Goal: Task Accomplishment & Management: Use online tool/utility

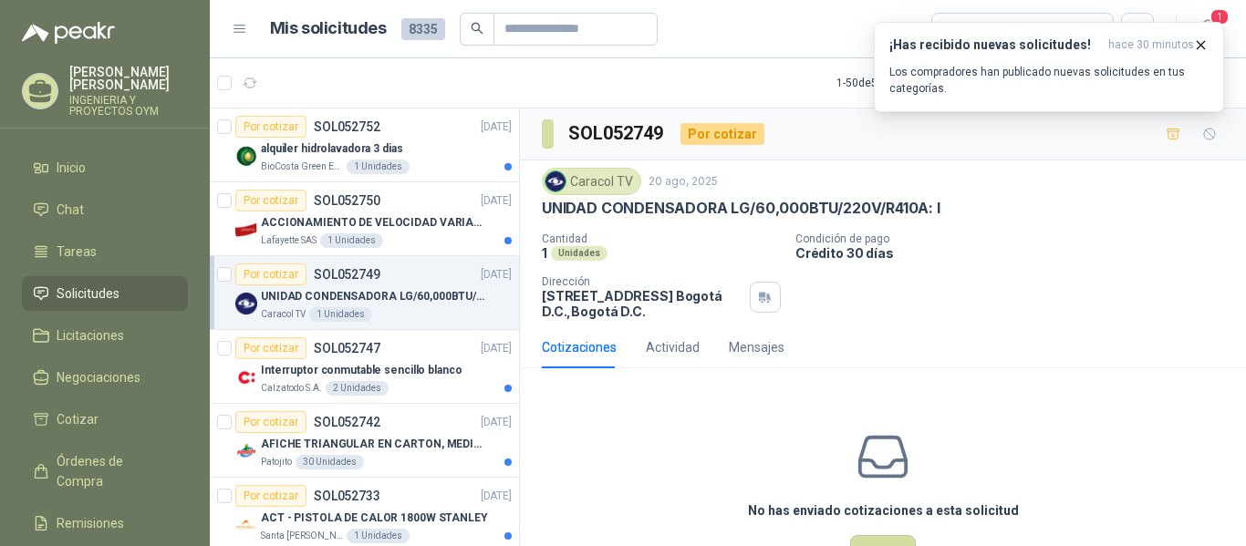
scroll to position [63, 0]
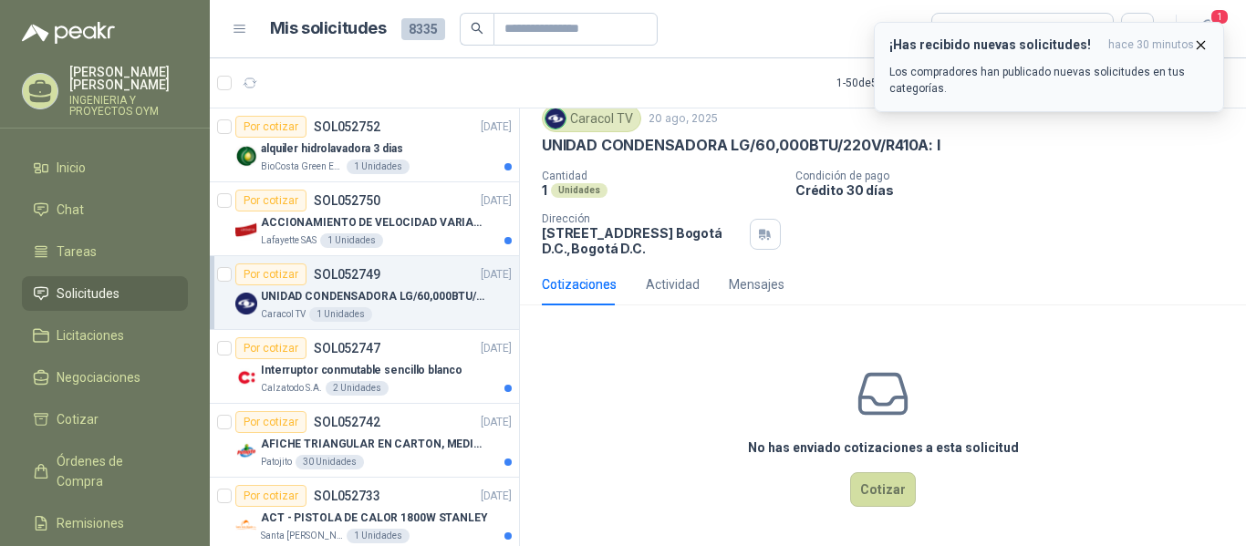
click at [1198, 44] on icon "button" at bounding box center [1201, 45] width 16 height 16
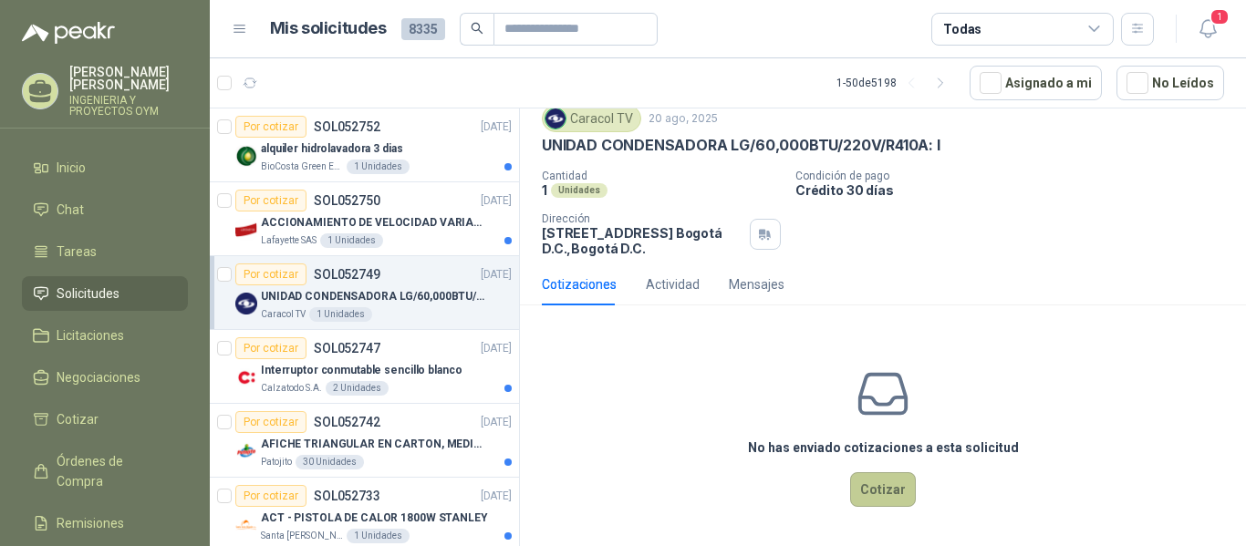
drag, startPoint x: 860, startPoint y: 504, endPoint x: 853, endPoint y: 495, distance: 11.0
click at [853, 495] on button "Cotizar" at bounding box center [883, 489] width 66 height 35
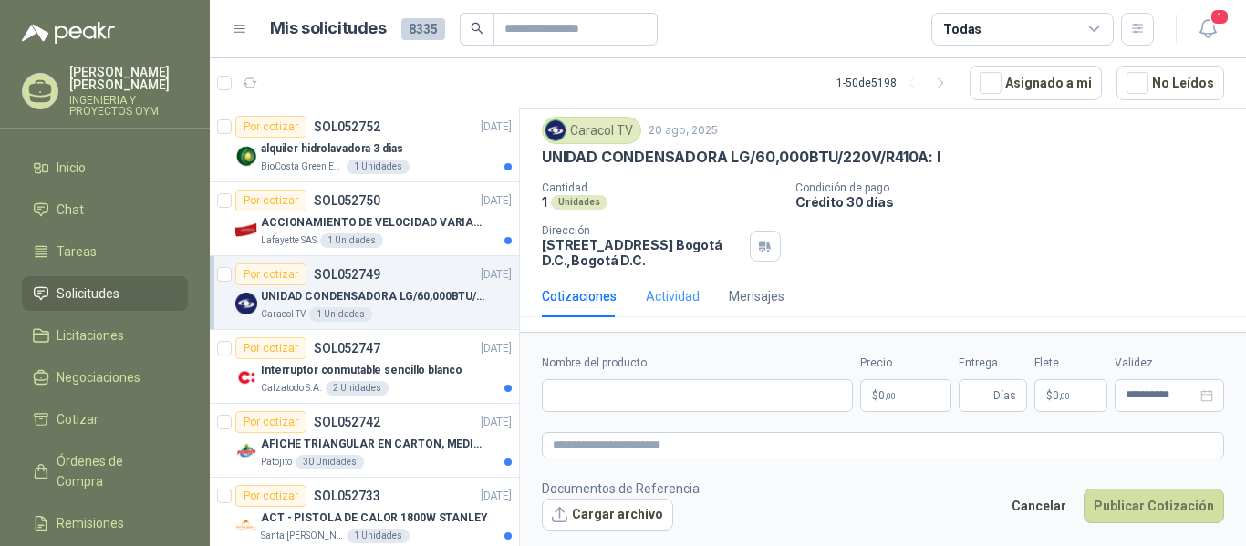
scroll to position [51, 0]
click at [627, 404] on input "Nombre del producto" at bounding box center [697, 395] width 311 height 33
paste input "**********"
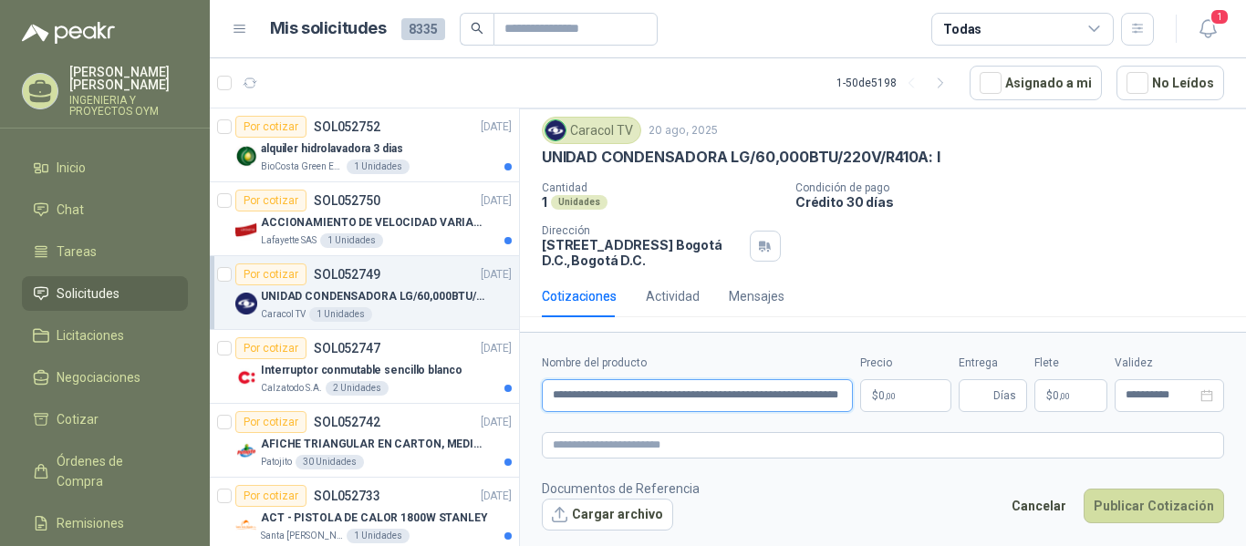
scroll to position [0, 99]
type input "**********"
click at [918, 402] on p "$ 0 ,00" at bounding box center [905, 395] width 91 height 33
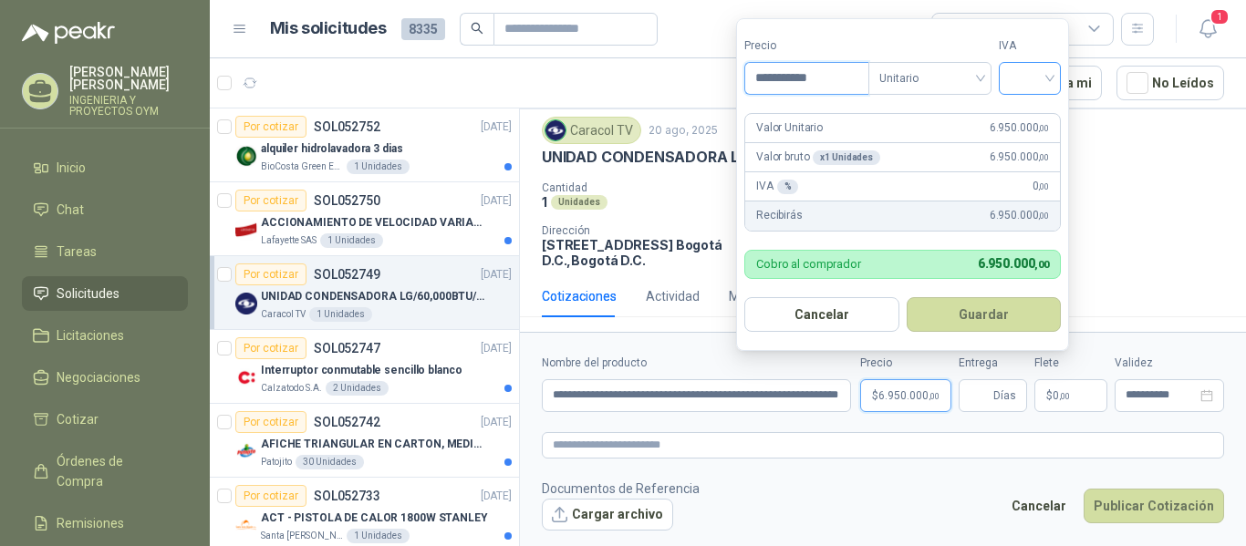
type input "**********"
click at [1023, 64] on input "search" at bounding box center [1030, 76] width 40 height 27
click at [1026, 105] on div "19%" at bounding box center [1034, 116] width 56 height 29
click at [997, 430] on form "**********" at bounding box center [883, 442] width 726 height 221
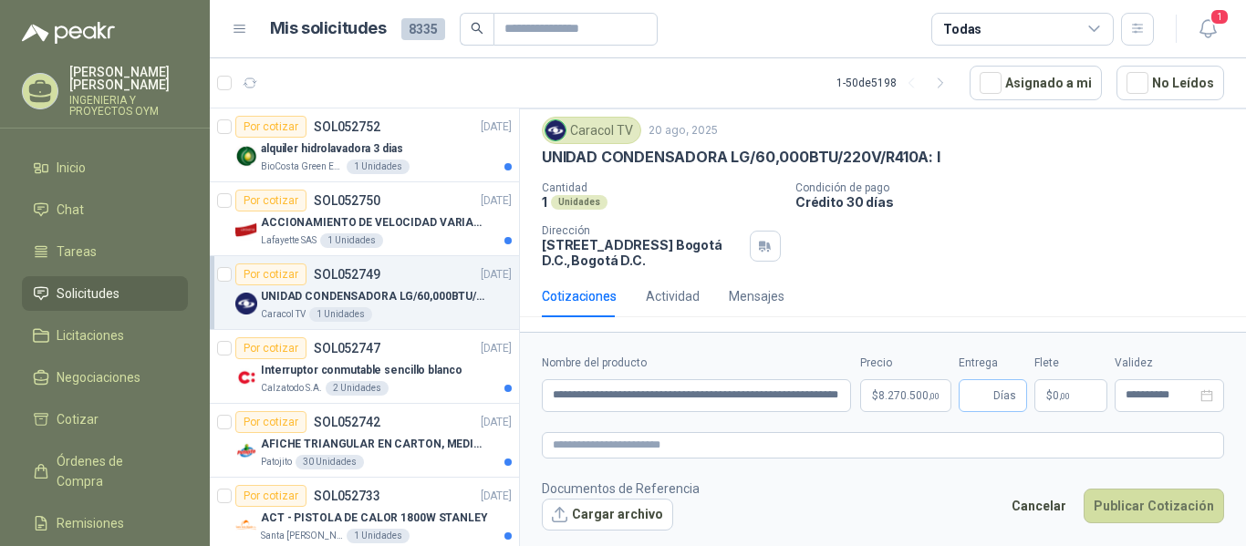
click at [1009, 398] on span "Días" at bounding box center [1004, 395] width 23 height 31
click at [1016, 398] on span "Días" at bounding box center [993, 395] width 68 height 33
type input "*"
click at [950, 419] on form "**********" at bounding box center [883, 442] width 726 height 221
click at [1090, 392] on p "$ 0 ,00" at bounding box center [1070, 395] width 73 height 33
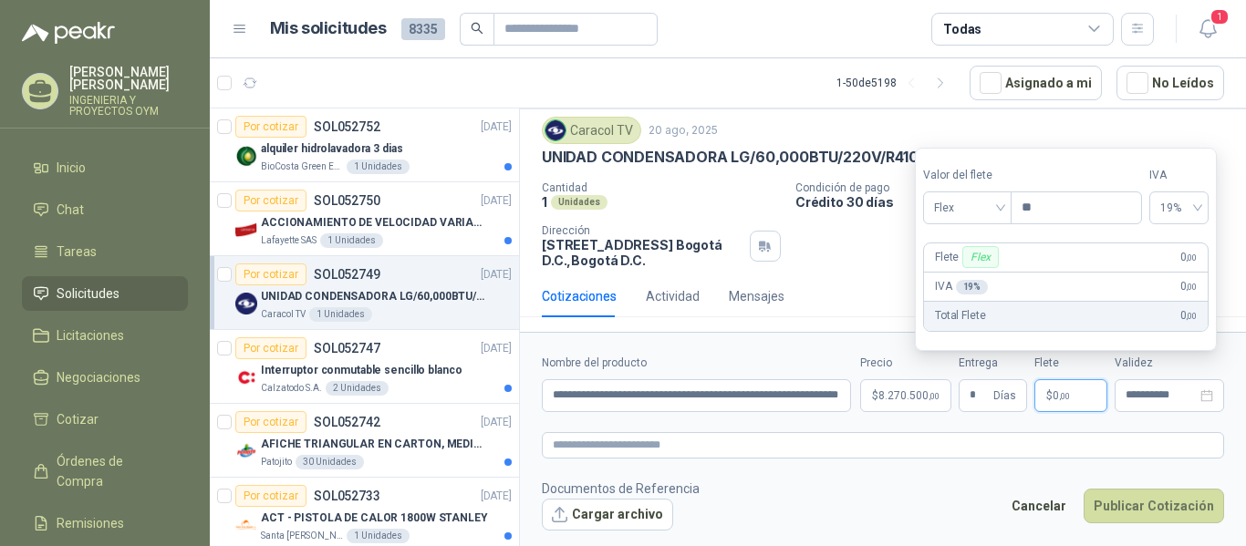
type input "*"
type input "*********"
click at [1097, 431] on form "**********" at bounding box center [883, 442] width 726 height 221
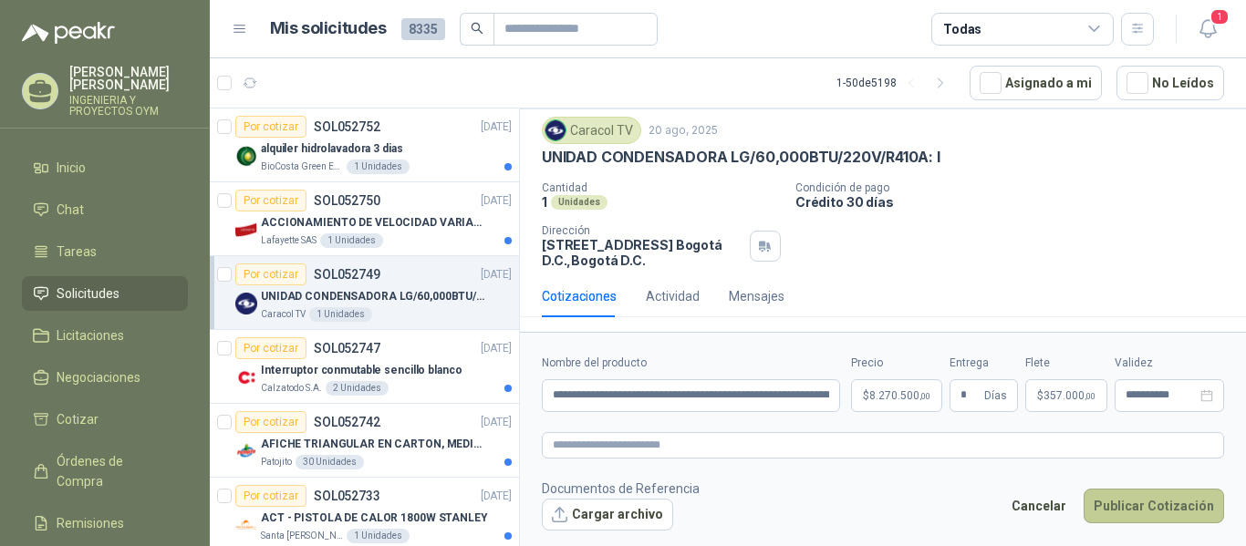
click at [1124, 505] on button "Publicar Cotización" at bounding box center [1154, 506] width 140 height 35
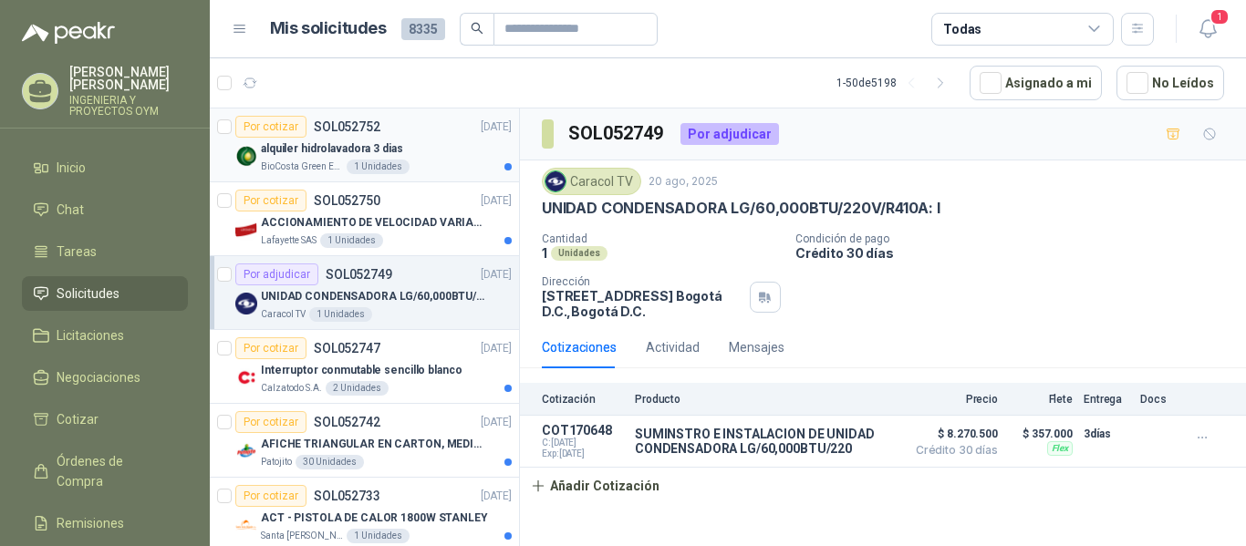
click at [355, 145] on p "alquiler hidrolavadora 3 dias" at bounding box center [332, 148] width 142 height 17
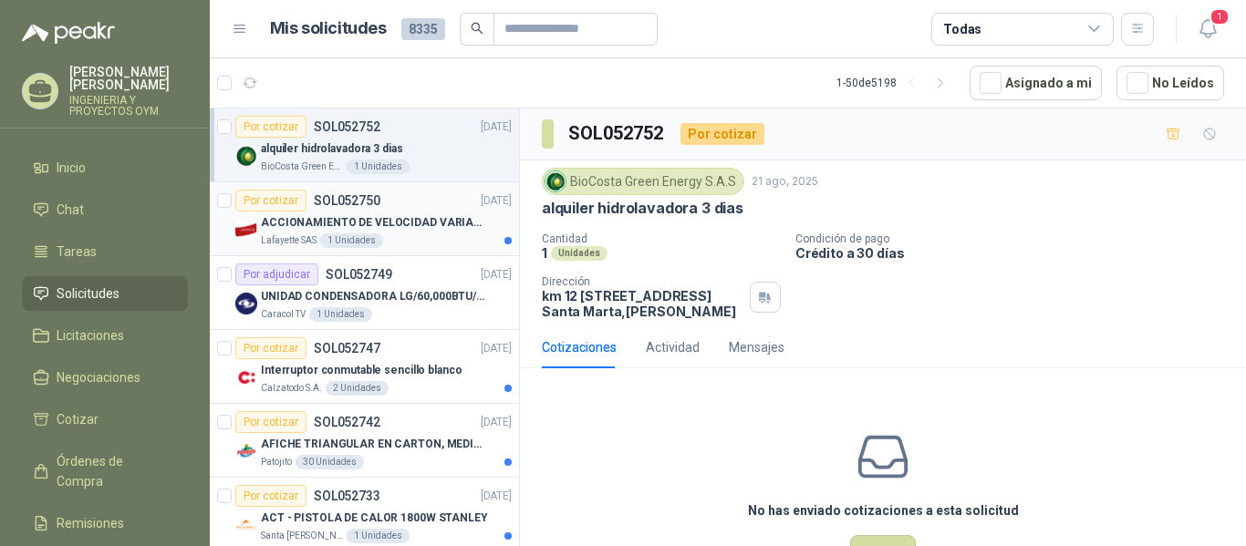
click at [375, 228] on p "ACCIONAMIENTO DE VELOCIDAD VARIABLE" at bounding box center [374, 222] width 227 height 17
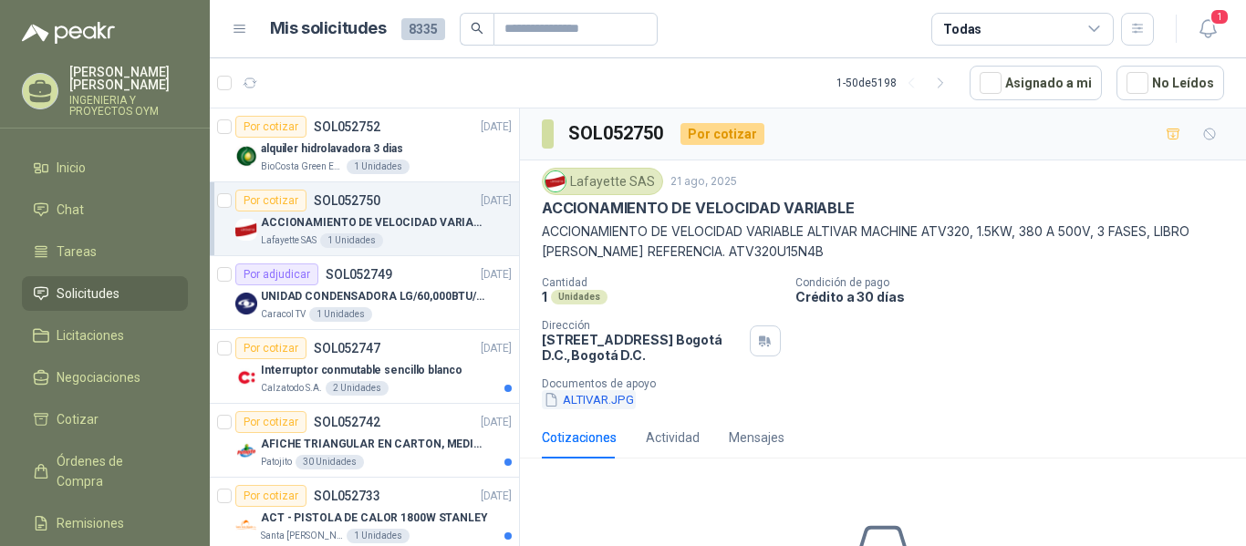
click at [617, 397] on button "ALTIVAR.JPG" at bounding box center [589, 399] width 94 height 19
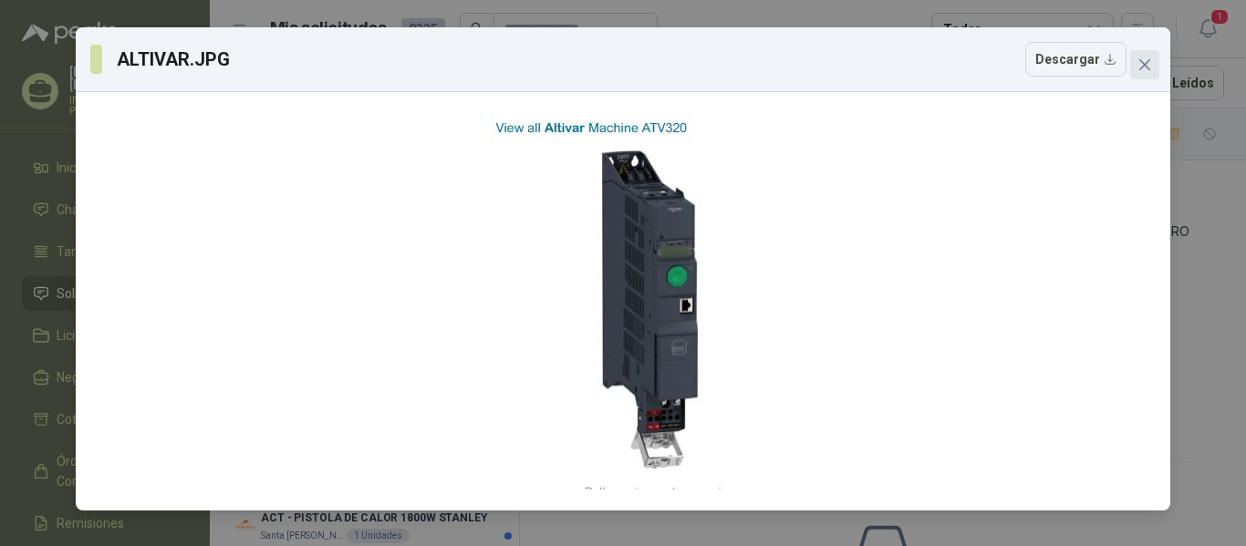
click at [1145, 62] on icon "close" at bounding box center [1144, 64] width 15 height 15
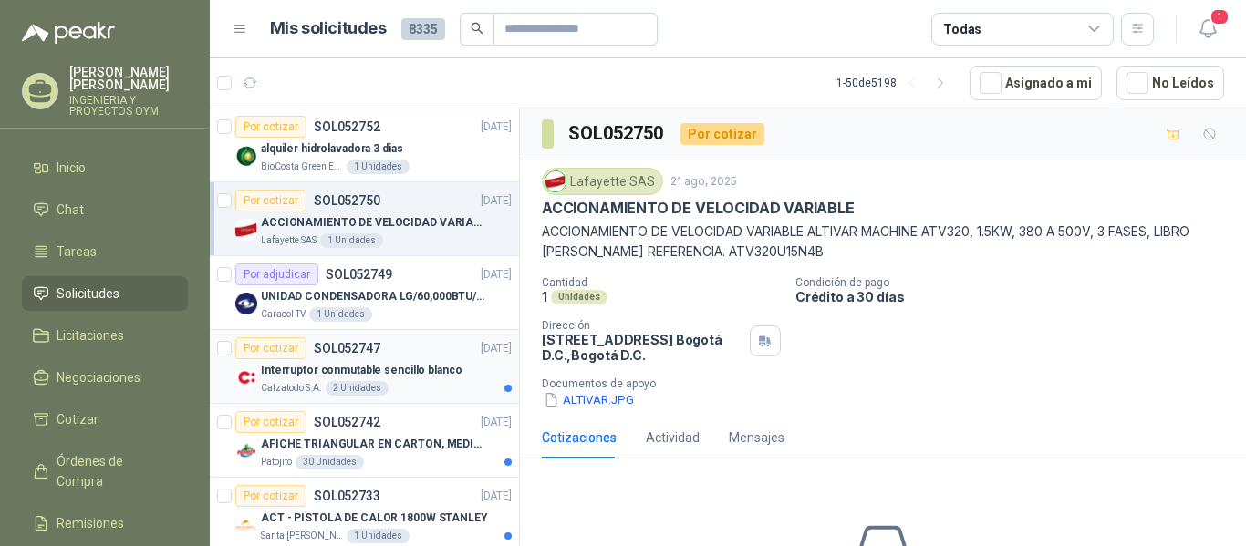
click at [393, 387] on div "Calzatodo S.A. 2 Unidades" at bounding box center [386, 388] width 251 height 15
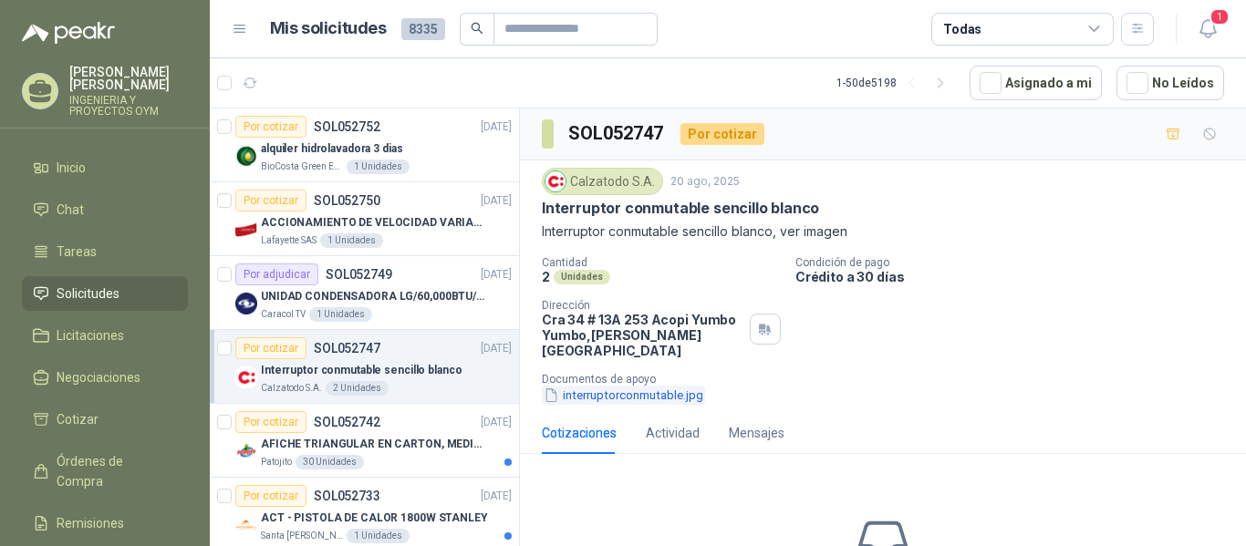
click at [563, 386] on button "interruptorconmutable.jpg" at bounding box center [623, 395] width 163 height 19
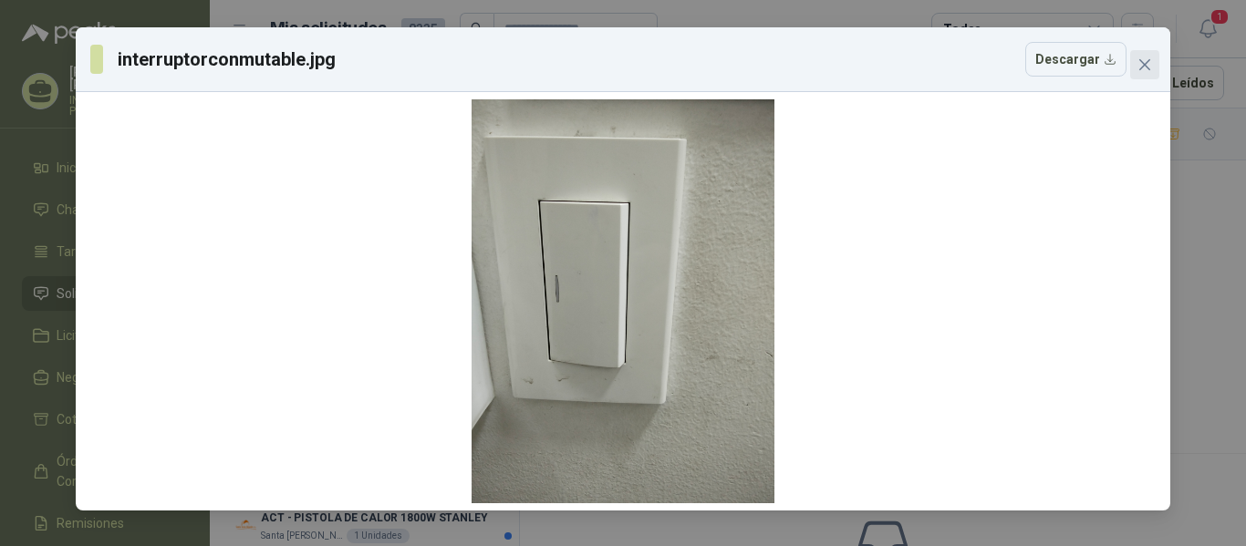
click at [1152, 59] on span "Close" at bounding box center [1144, 64] width 29 height 15
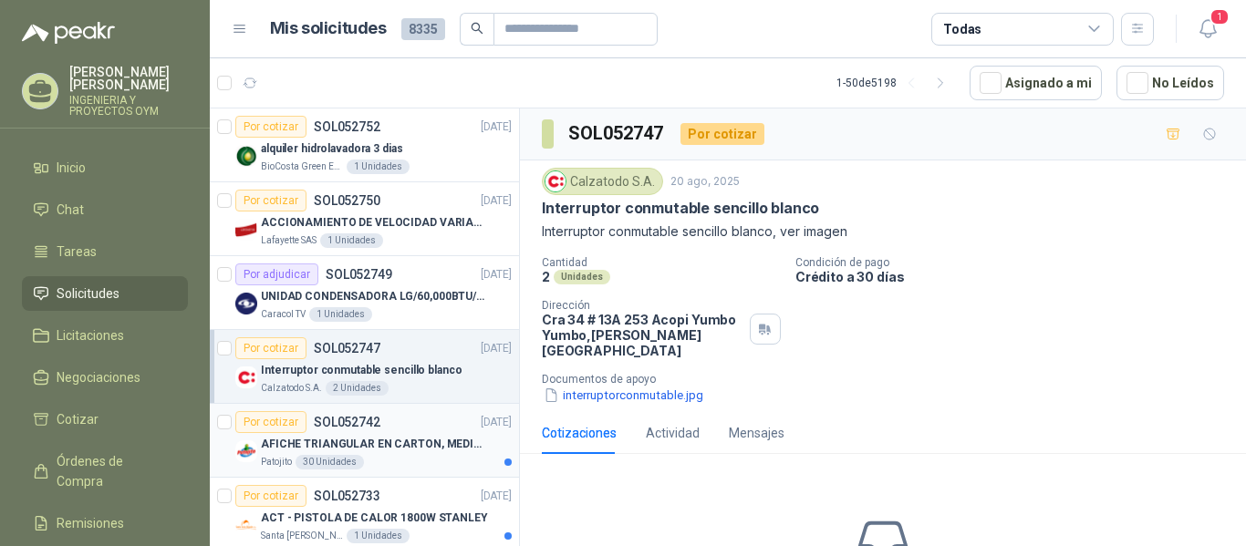
scroll to position [182, 0]
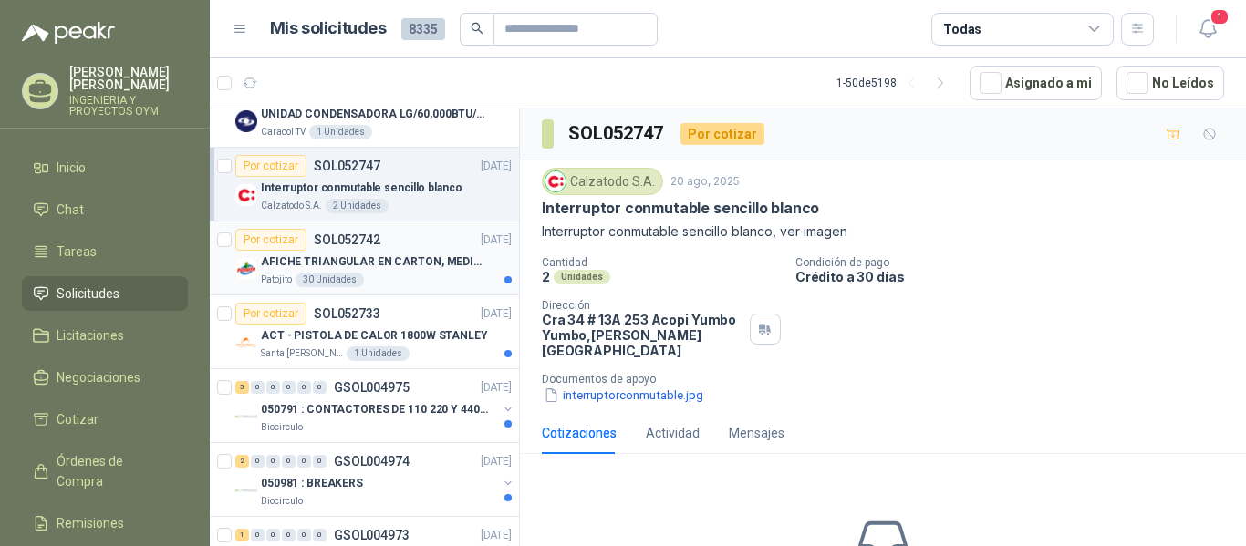
click at [361, 254] on p "AFICHE TRIANGULAR EN CARTON, MEDIDAS 30 CM X 45 CM" at bounding box center [374, 262] width 227 height 17
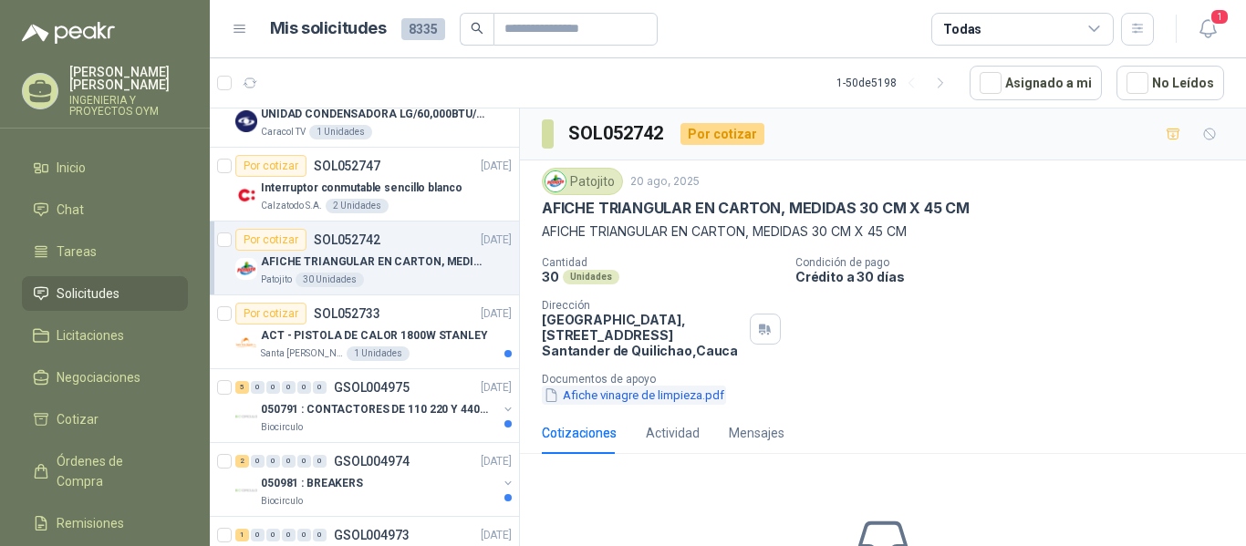
click at [672, 399] on button "Afiche vinagre de limpieza.pdf" at bounding box center [634, 395] width 184 height 19
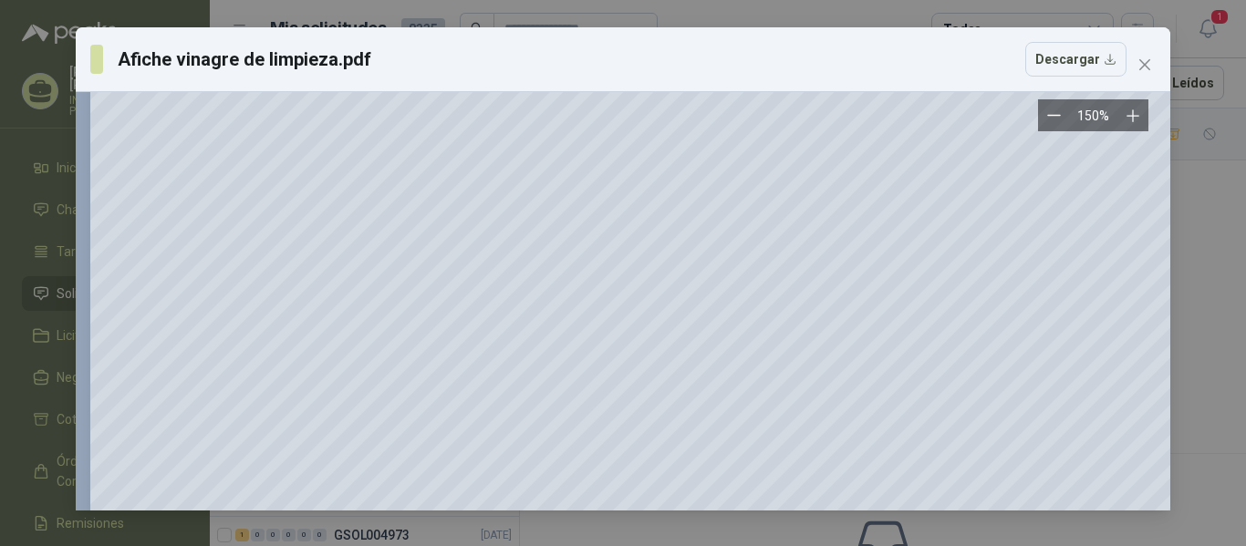
scroll to position [2115, 0]
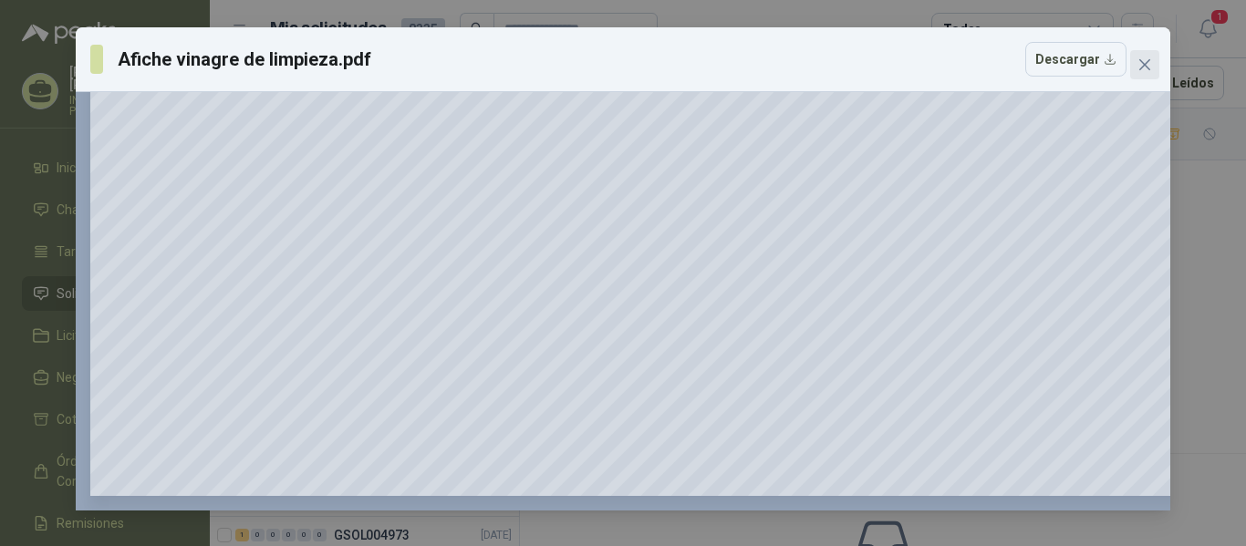
click at [1140, 65] on icon "close" at bounding box center [1144, 64] width 15 height 15
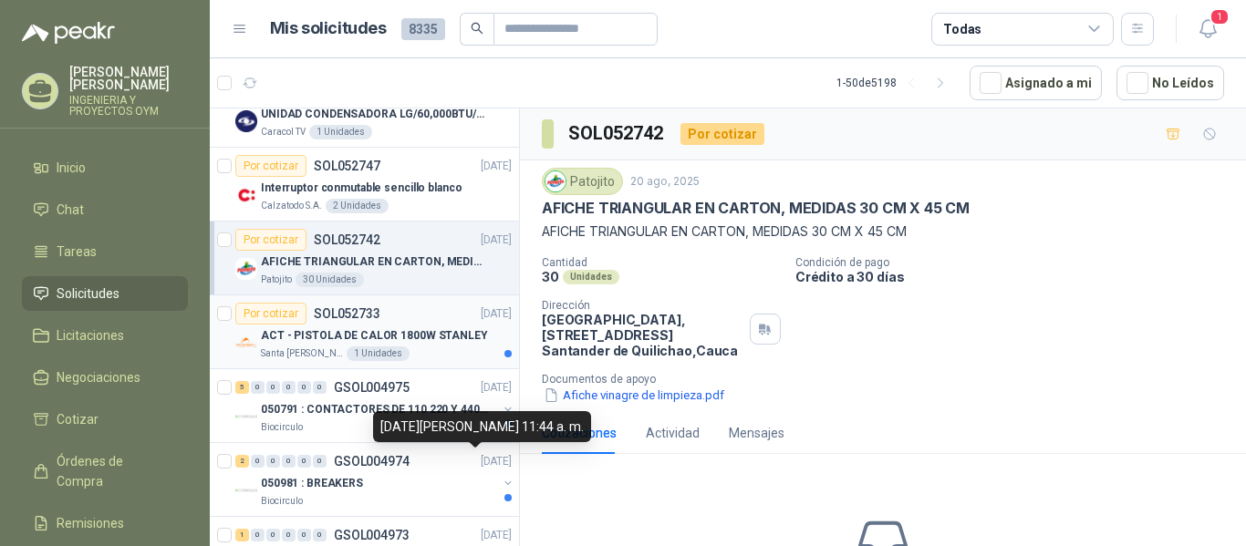
click at [440, 333] on p "ACT - PISTOLA DE CALOR 1800W STANLEY" at bounding box center [374, 335] width 227 height 17
